Goal: Task Accomplishment & Management: Manage account settings

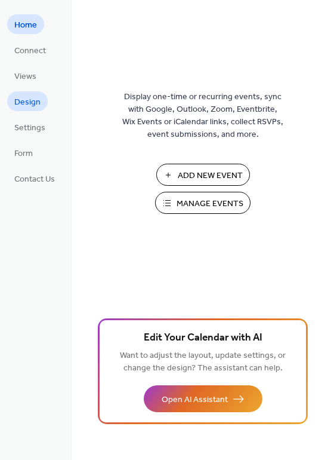
click at [31, 97] on span "Design" at bounding box center [27, 102] width 26 height 13
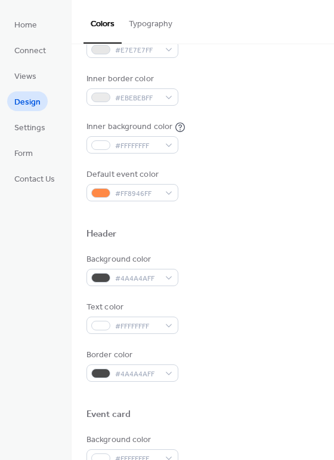
scroll to position [33, 0]
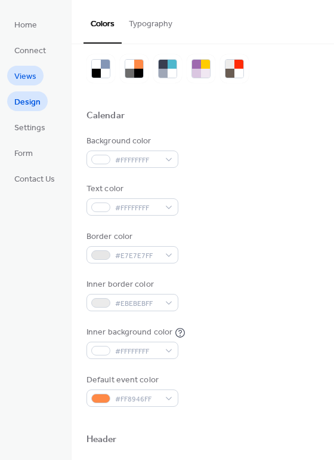
click at [32, 70] on span "Views" at bounding box center [25, 76] width 22 height 13
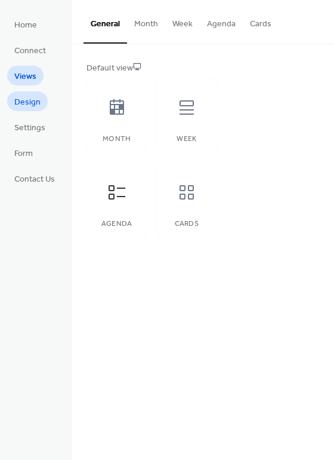
click at [33, 102] on span "Design" at bounding box center [27, 102] width 26 height 13
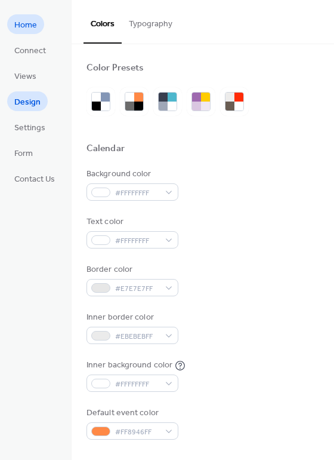
click at [27, 33] on link "Home" at bounding box center [25, 24] width 37 height 20
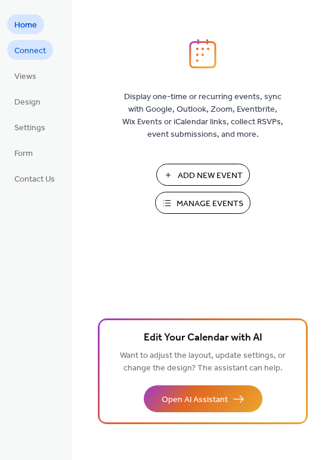
click at [38, 54] on span "Connect" at bounding box center [30, 51] width 32 height 13
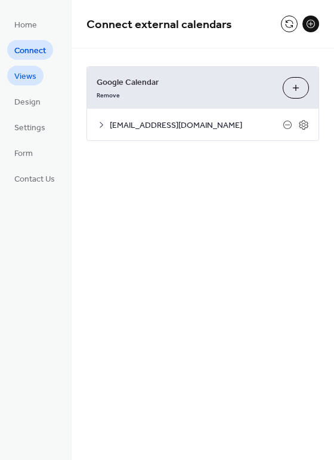
click at [38, 70] on link "Views" at bounding box center [25, 76] width 36 height 20
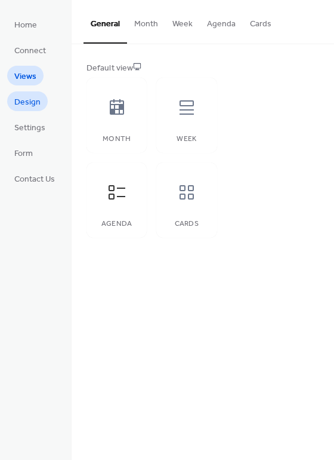
click at [34, 96] on span "Design" at bounding box center [27, 102] width 26 height 13
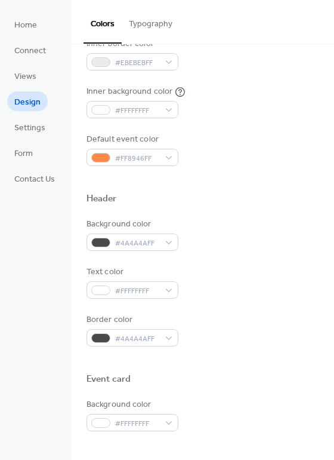
scroll to position [510, 0]
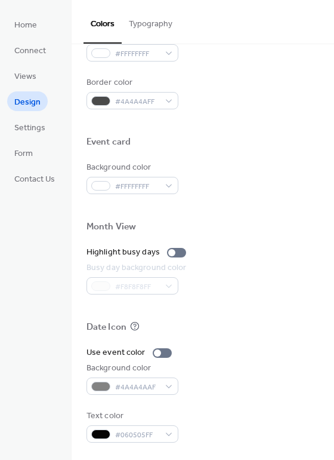
click at [43, 137] on ul "Home Connect Views Design Settings Form Contact Us" at bounding box center [34, 101] width 55 height 174
click at [38, 129] on span "Settings" at bounding box center [29, 128] width 31 height 13
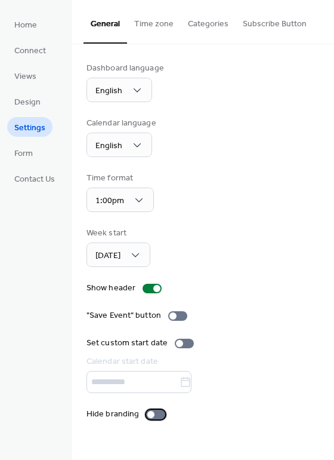
click at [156, 415] on div at bounding box center [155, 414] width 19 height 10
click at [150, 289] on div at bounding box center [152, 288] width 19 height 10
click at [175, 313] on div at bounding box center [177, 316] width 19 height 10
click at [175, 314] on div at bounding box center [177, 316] width 19 height 10
click at [172, 314] on div at bounding box center [172, 315] width 7 height 7
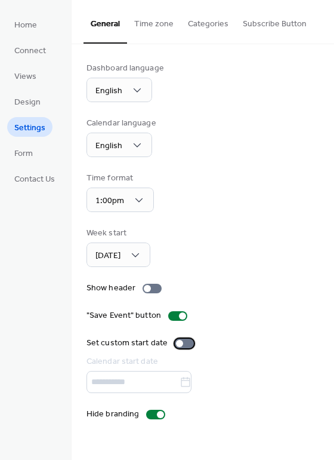
click at [181, 339] on div at bounding box center [184, 343] width 19 height 10
click at [181, 340] on div at bounding box center [184, 343] width 19 height 10
click at [175, 20] on button "Time zone" at bounding box center [154, 21] width 54 height 42
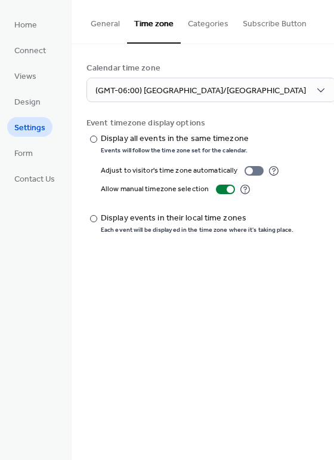
click at [224, 23] on button "Categories" at bounding box center [208, 21] width 55 height 42
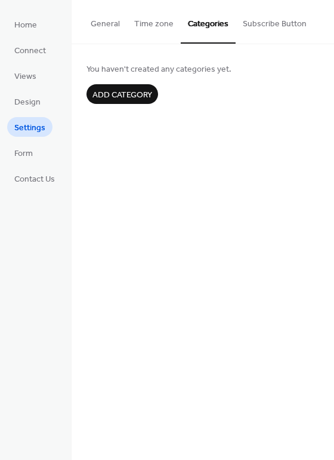
click at [264, 16] on button "Subscribe Button" at bounding box center [275, 21] width 78 height 42
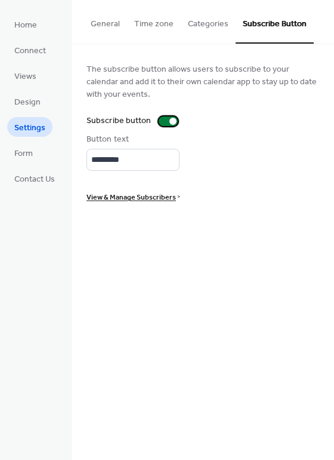
click at [169, 120] on div at bounding box center [172, 121] width 7 height 7
click at [155, 28] on button "Time zone" at bounding box center [154, 21] width 54 height 42
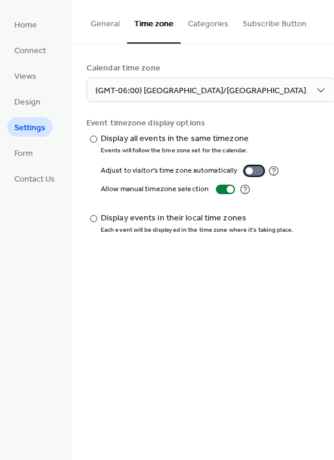
click at [246, 169] on div at bounding box center [249, 170] width 7 height 7
click at [107, 23] on button "General" at bounding box center [106, 21] width 44 height 42
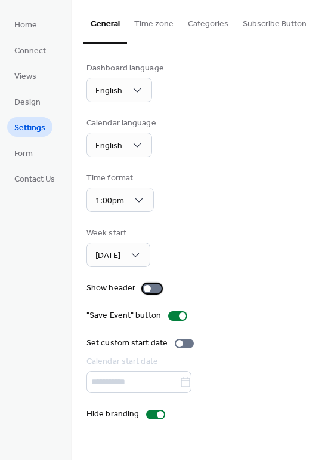
click at [144, 285] on div at bounding box center [147, 288] width 7 height 7
